Goal: Task Accomplishment & Management: Manage account settings

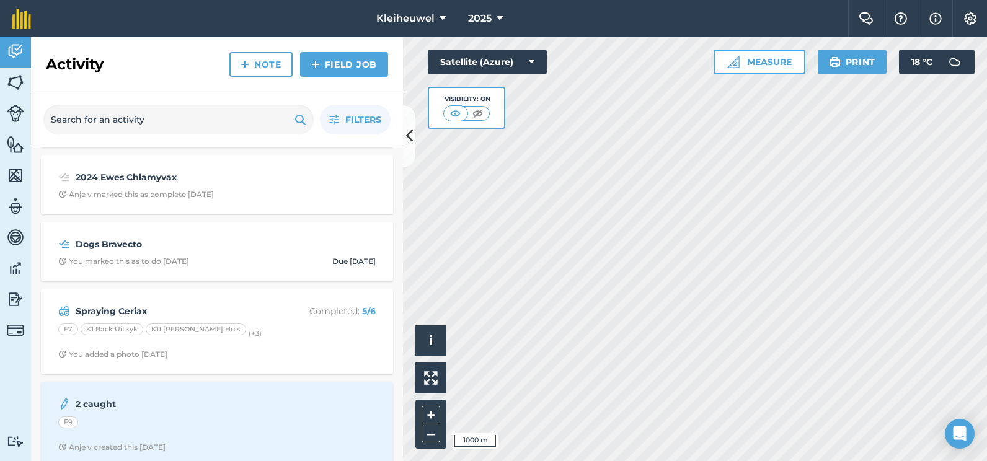
scroll to position [806, 0]
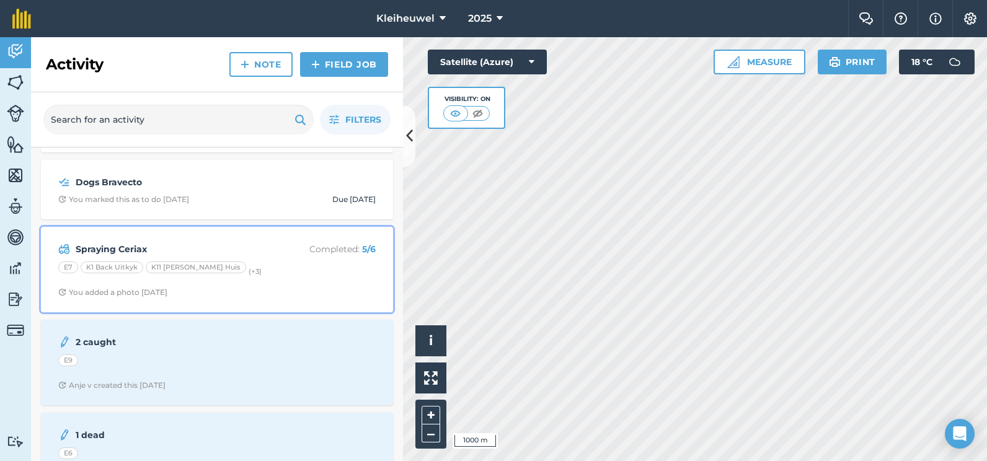
click at [135, 250] on strong "Spraying Ceriax" at bounding box center [174, 249] width 196 height 14
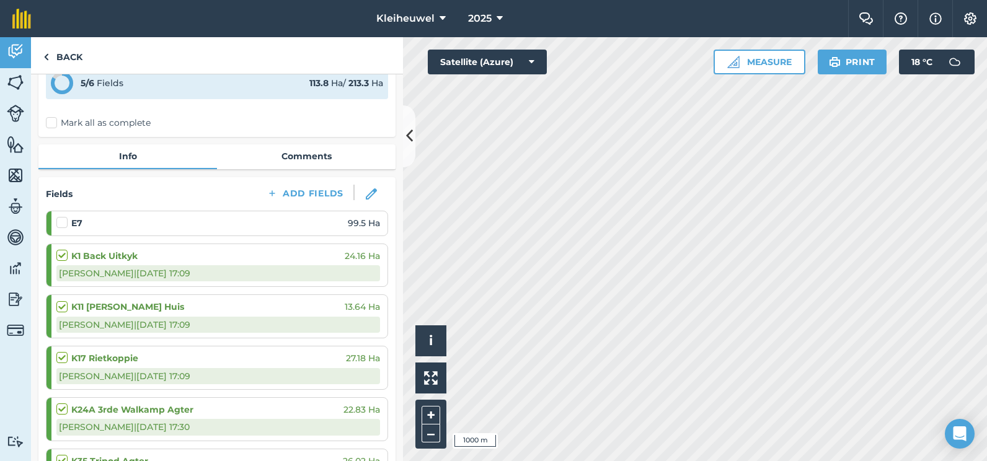
scroll to position [62, 0]
click at [61, 217] on label at bounding box center [63, 217] width 15 height 0
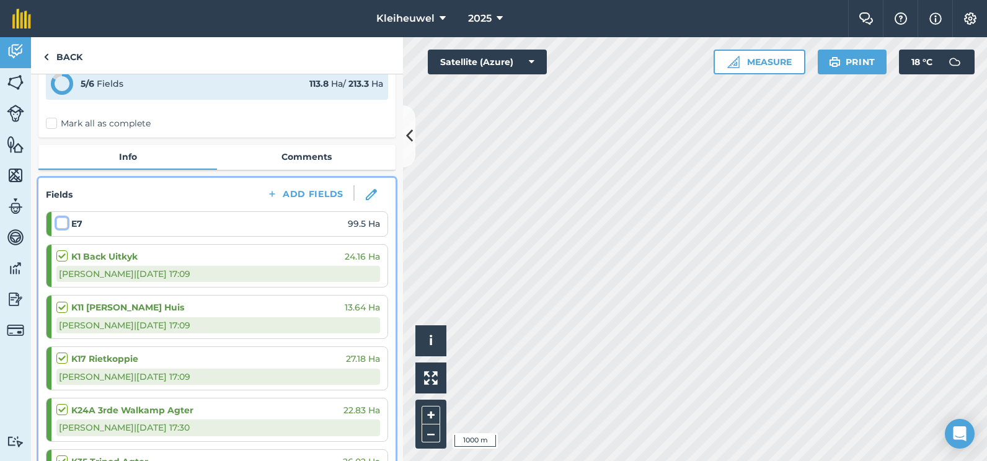
click at [61, 223] on input "checkbox" at bounding box center [60, 221] width 8 height 8
checkbox input "false"
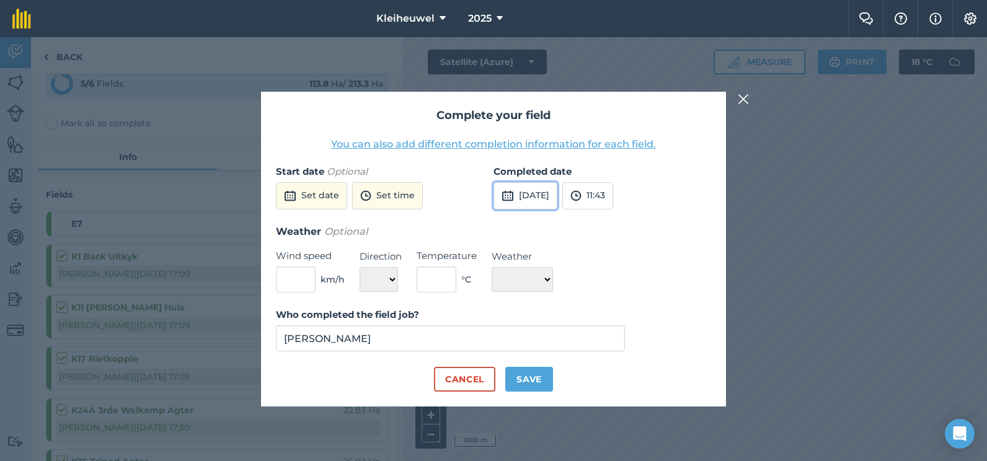
click at [528, 196] on button "[DATE]" at bounding box center [525, 195] width 64 height 27
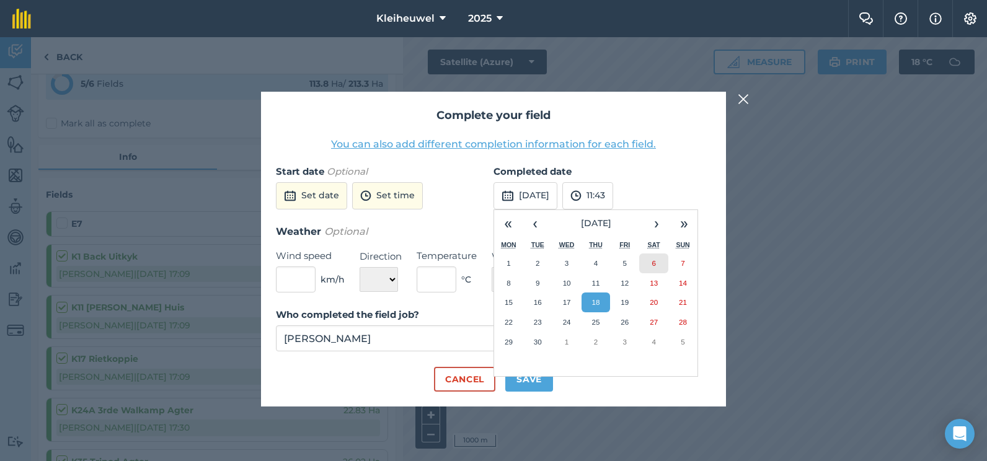
click at [647, 263] on button "6" at bounding box center [653, 264] width 29 height 20
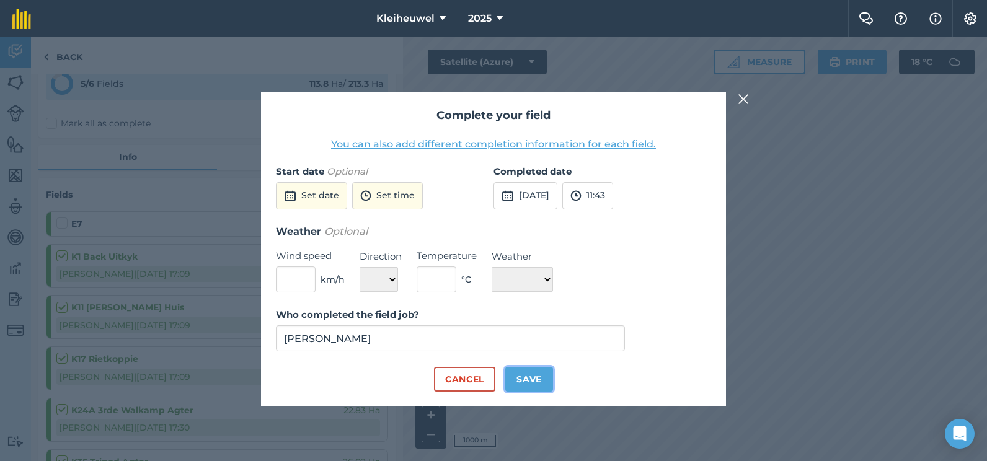
click at [532, 381] on button "Save" at bounding box center [529, 379] width 48 height 25
checkbox input "true"
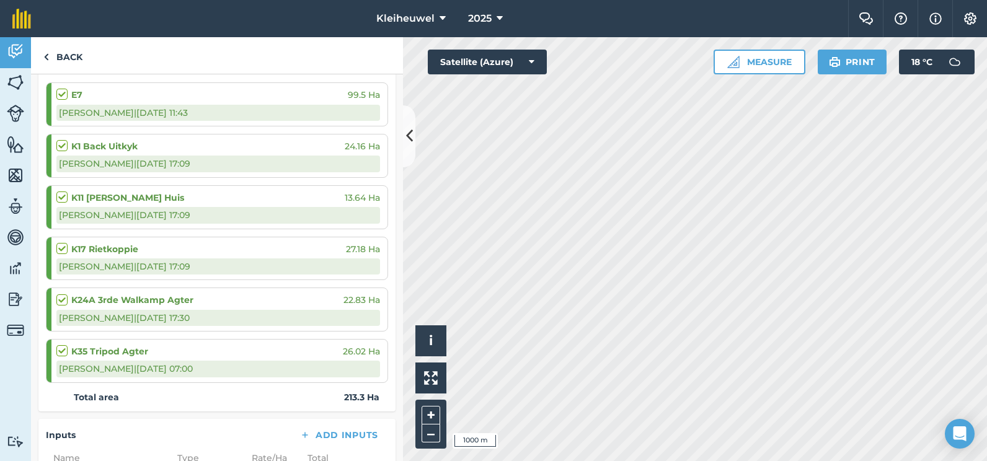
scroll to position [186, 0]
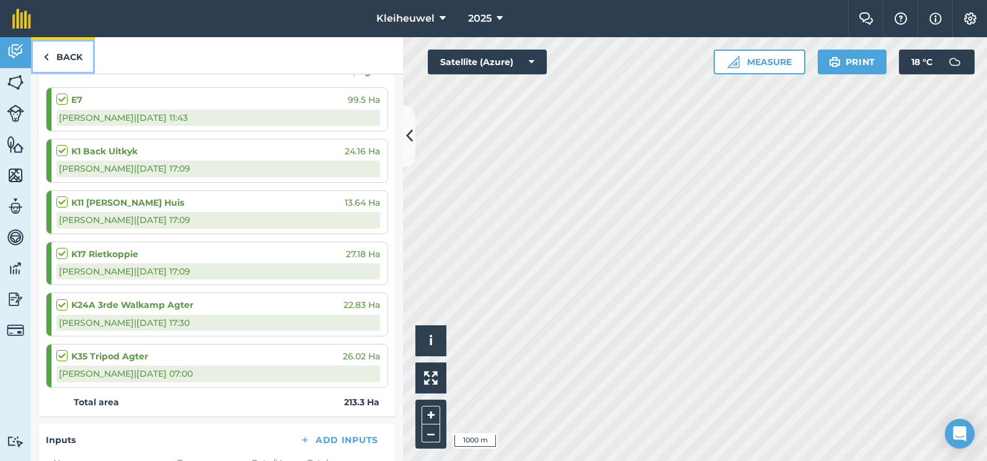
click at [81, 63] on link "Back" at bounding box center [63, 55] width 64 height 37
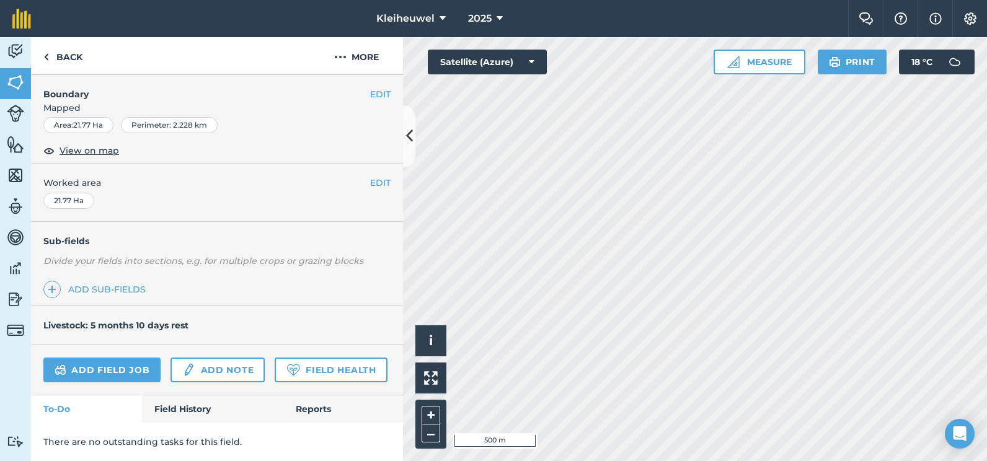
scroll to position [196, 0]
click at [170, 407] on link "Field History" at bounding box center [212, 408] width 141 height 27
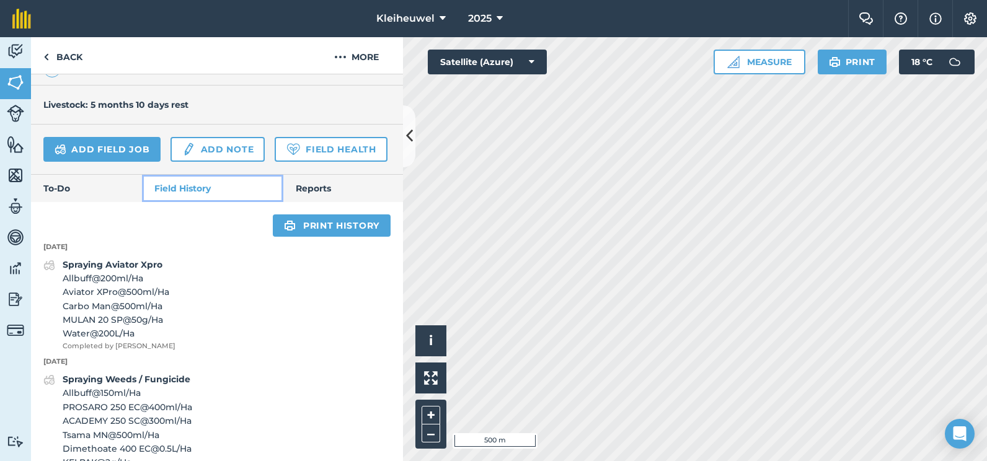
scroll to position [444, 0]
